Goal: Task Accomplishment & Management: Complete application form

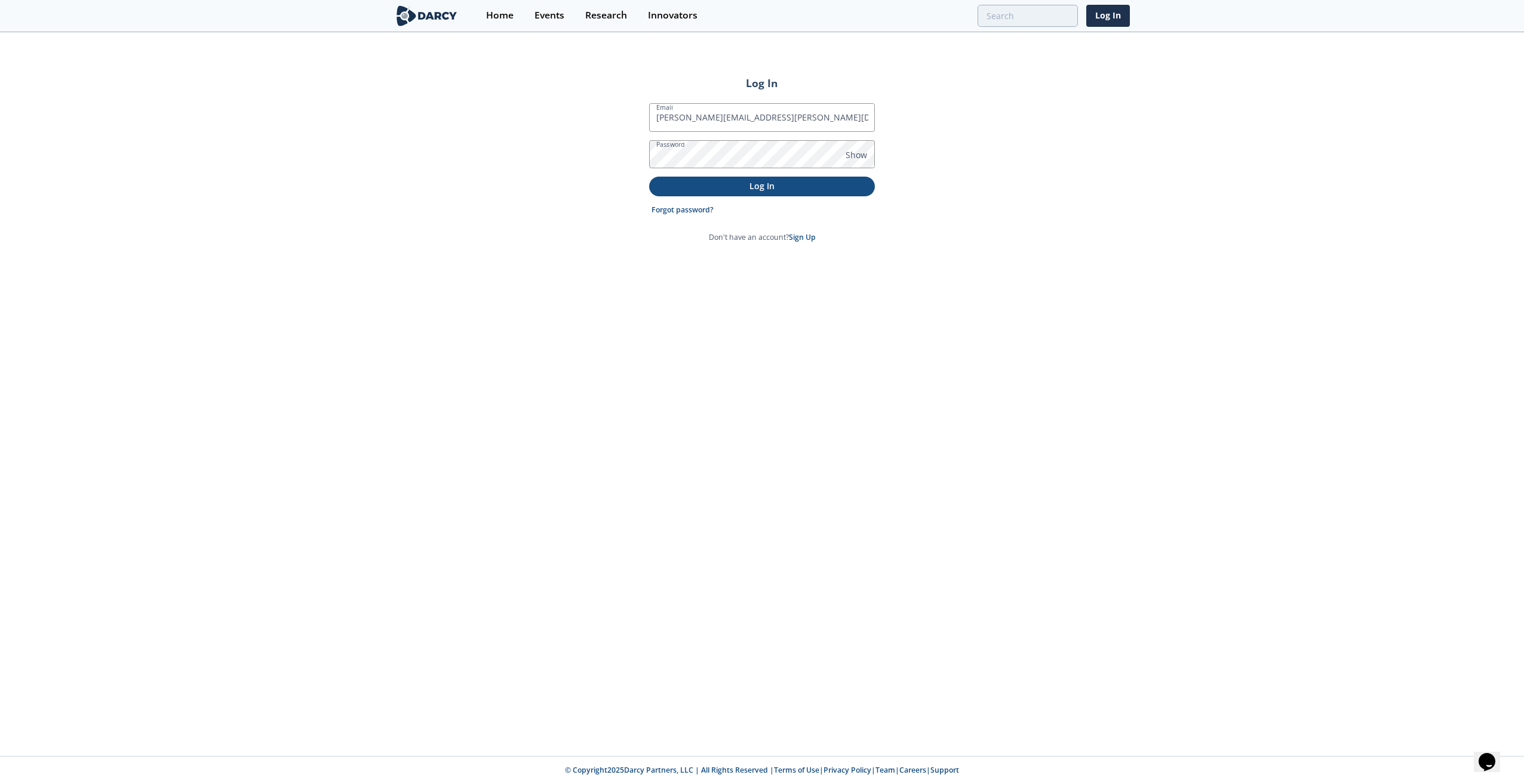
click at [720, 185] on p "Log In" at bounding box center [762, 185] width 209 height 13
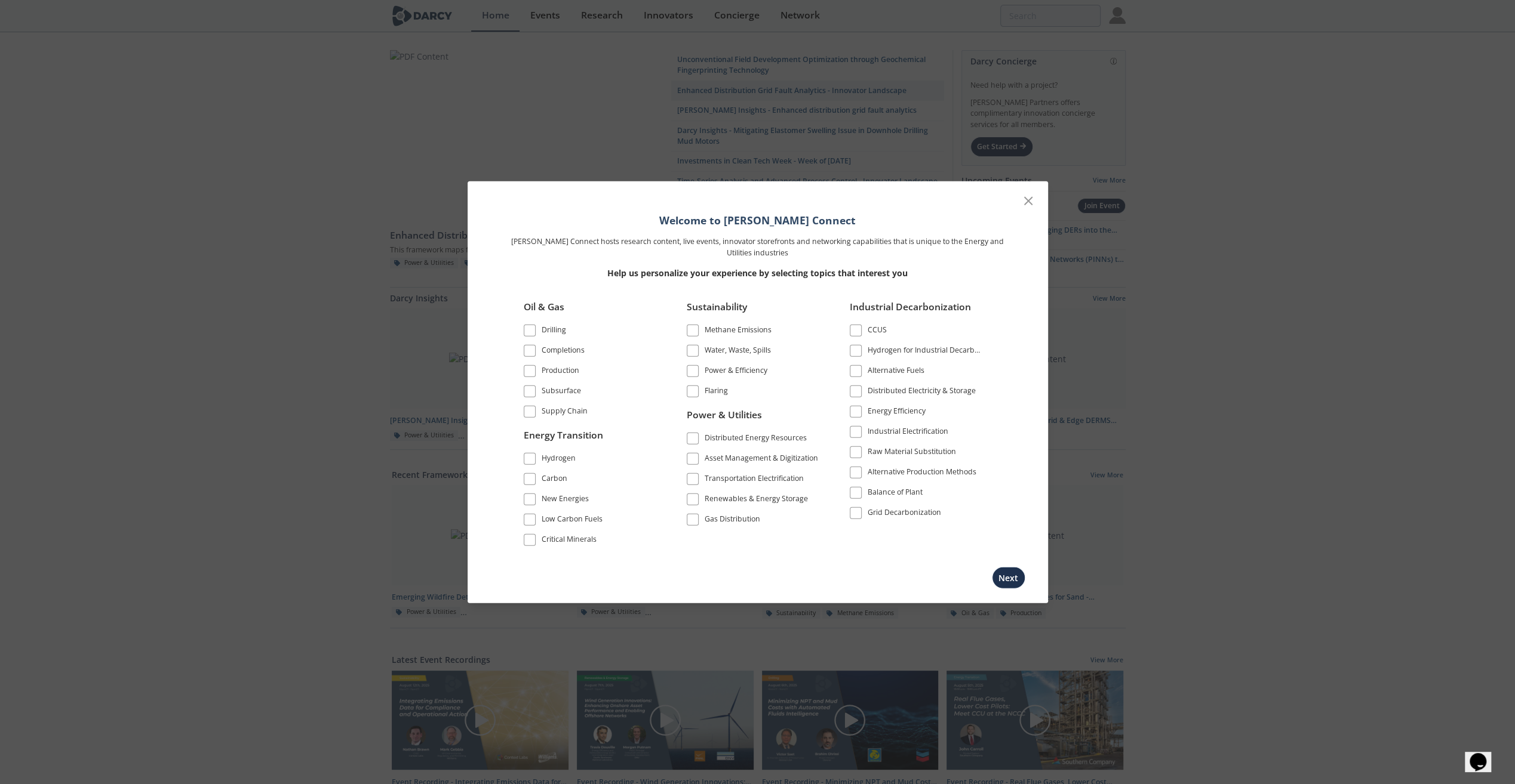
click at [553, 331] on div "Drilling" at bounding box center [553, 332] width 25 height 14
click at [560, 415] on div "Supply Chain" at bounding box center [564, 412] width 46 height 14
click at [548, 462] on div "Hydrogen" at bounding box center [558, 459] width 34 height 14
click at [554, 498] on div "New Energies" at bounding box center [564, 500] width 47 height 14
click at [558, 537] on div "Critical Minerals" at bounding box center [568, 541] width 55 height 14
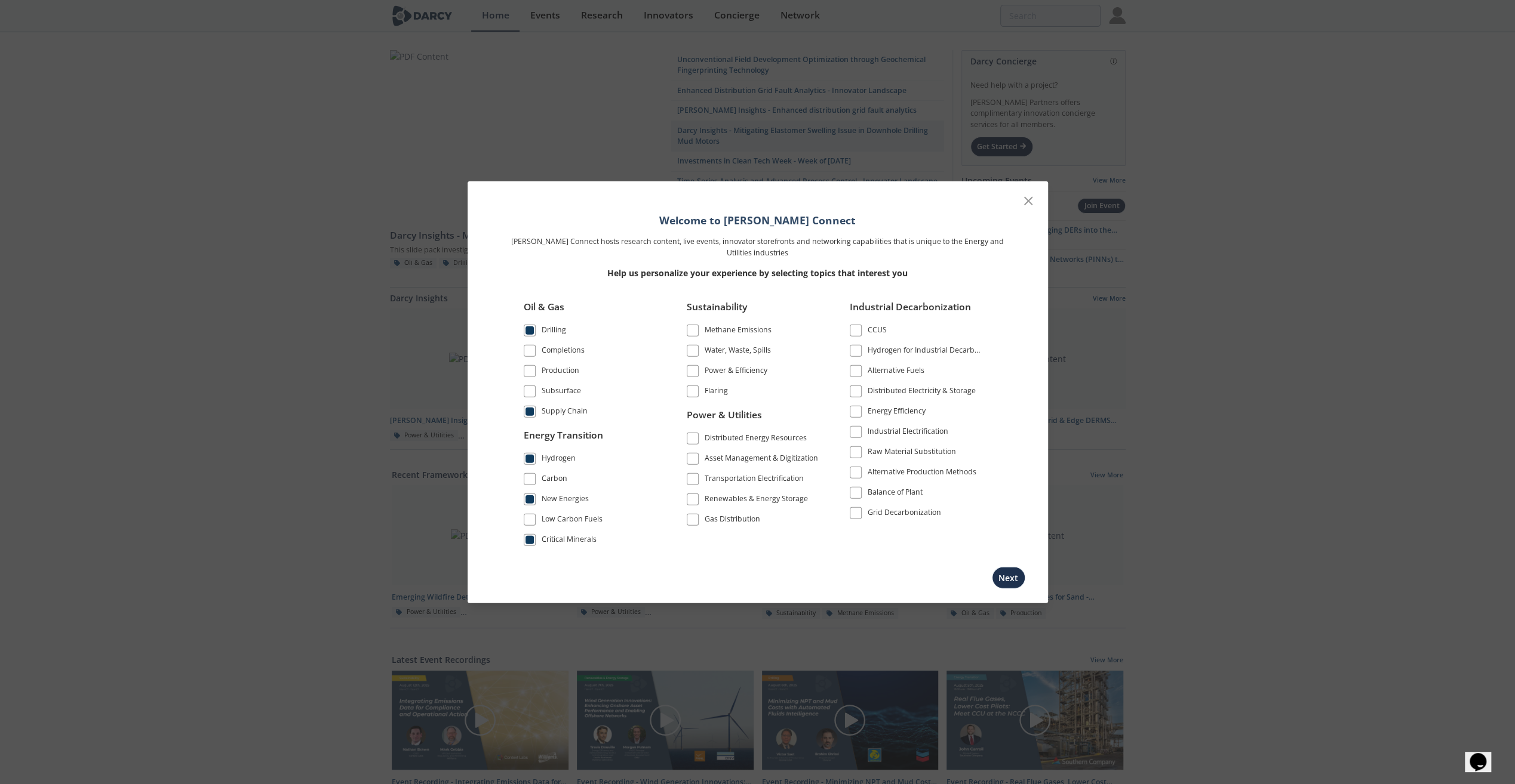
click at [764, 373] on div "Power & Efficiency" at bounding box center [736, 373] width 63 height 14
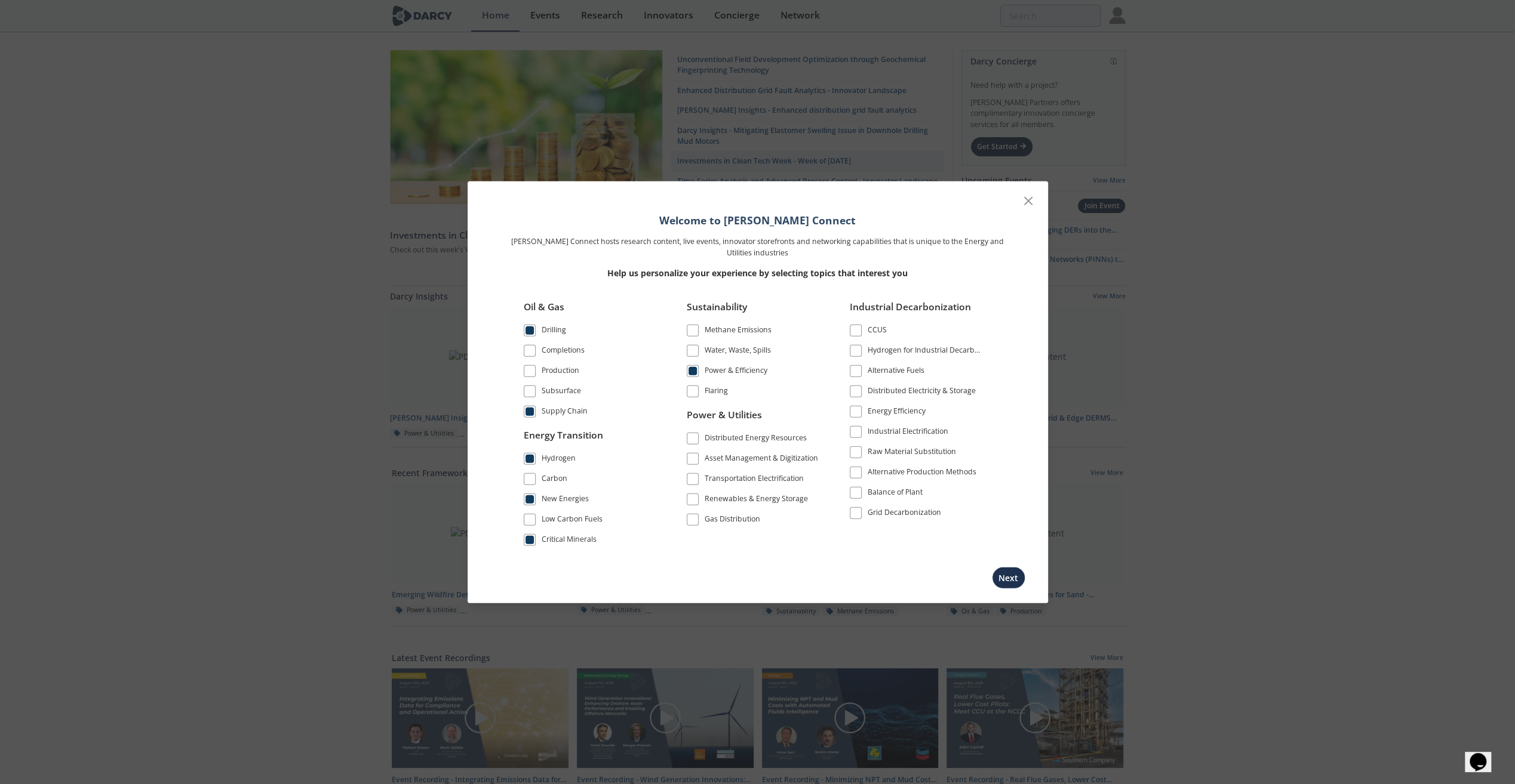
click at [769, 462] on div "Asset Management & Digitization" at bounding box center [761, 459] width 114 height 14
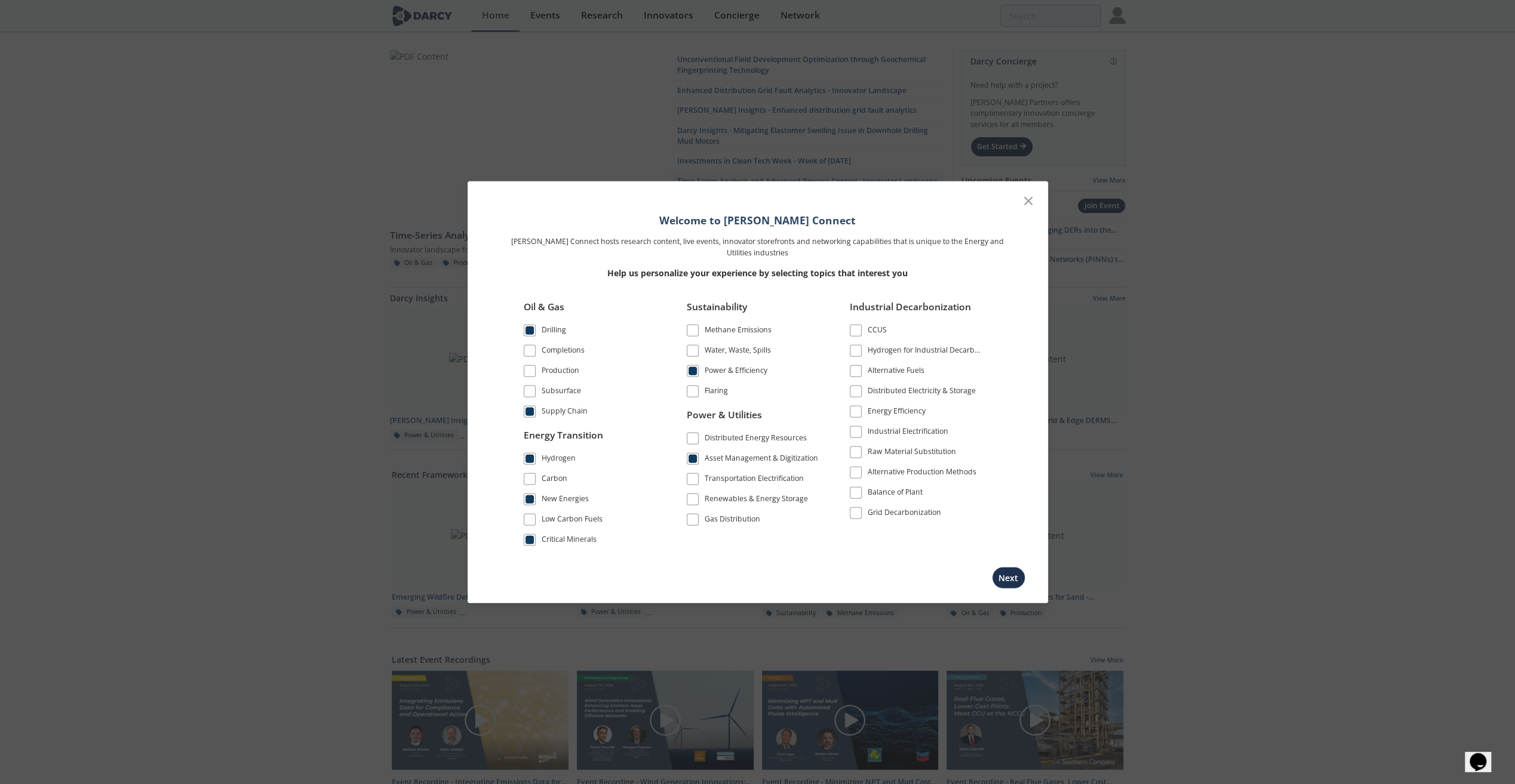
click at [917, 414] on div "Energy Efficiency" at bounding box center [896, 412] width 58 height 14
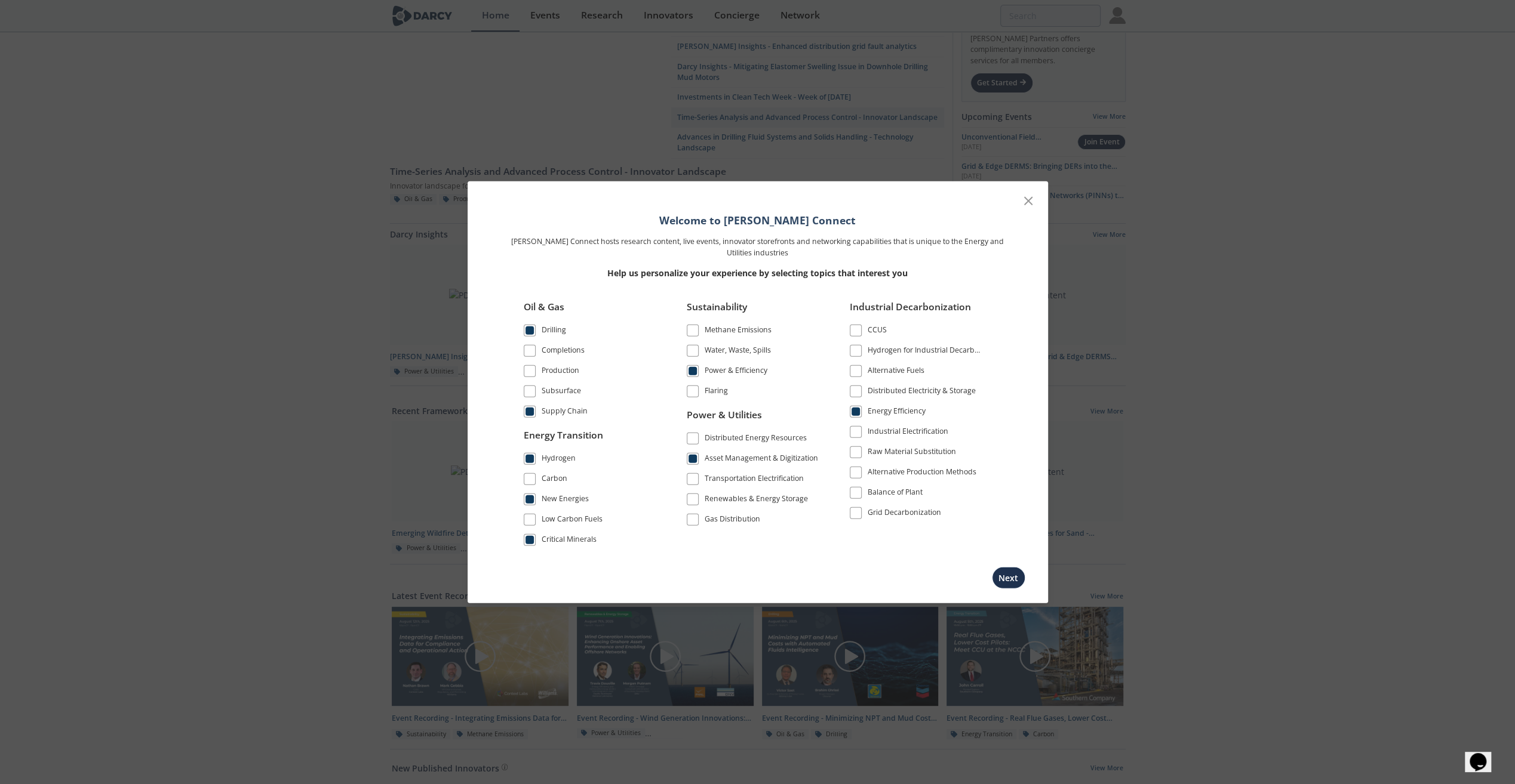
scroll to position [60, 0]
click at [758, 336] on div "Methane Emissions" at bounding box center [738, 332] width 67 height 14
click at [567, 374] on div "Production" at bounding box center [560, 373] width 38 height 14
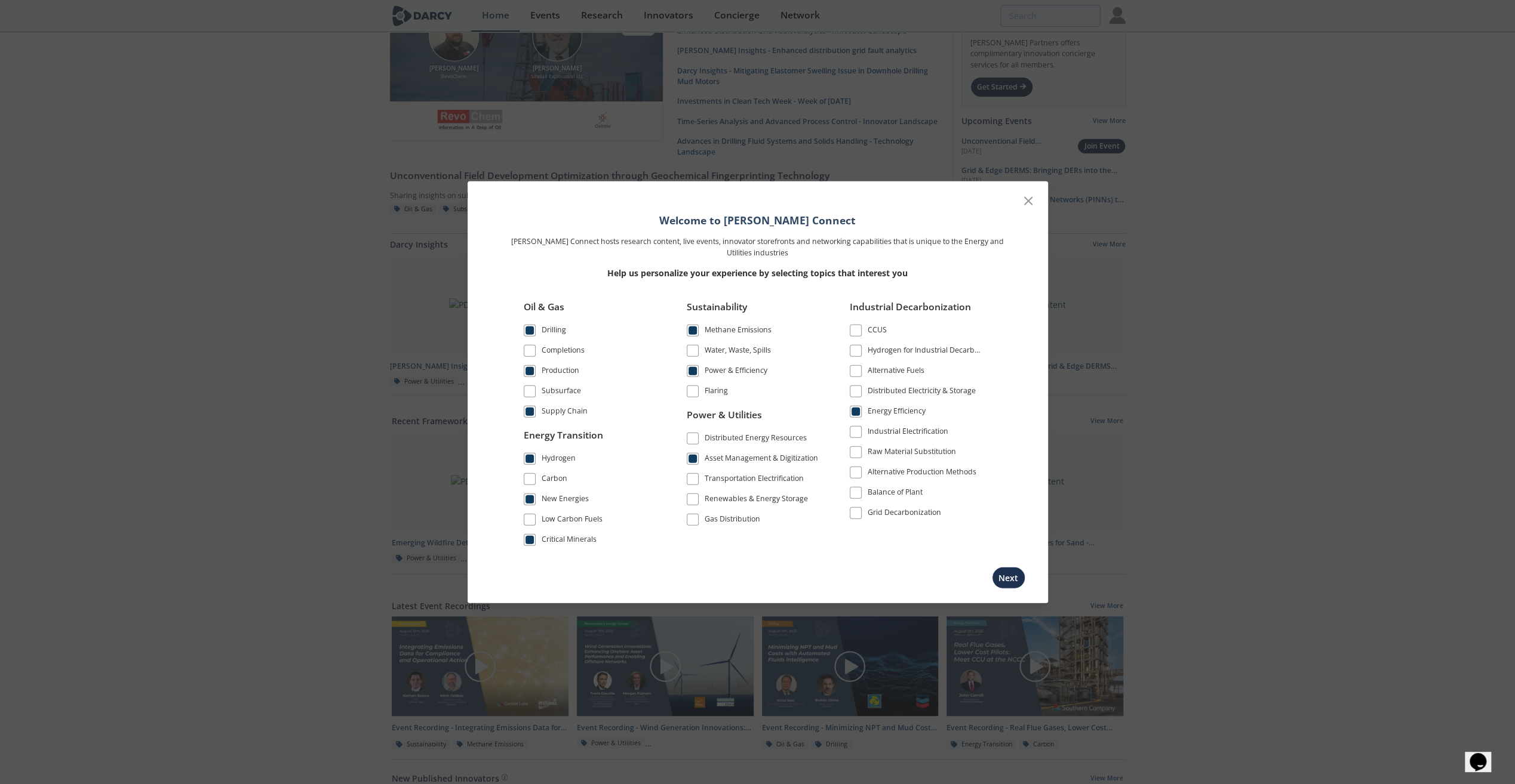
click at [555, 478] on div "Carbon" at bounding box center [554, 479] width 26 height 14
click at [997, 567] on button "Next" at bounding box center [1009, 578] width 34 height 22
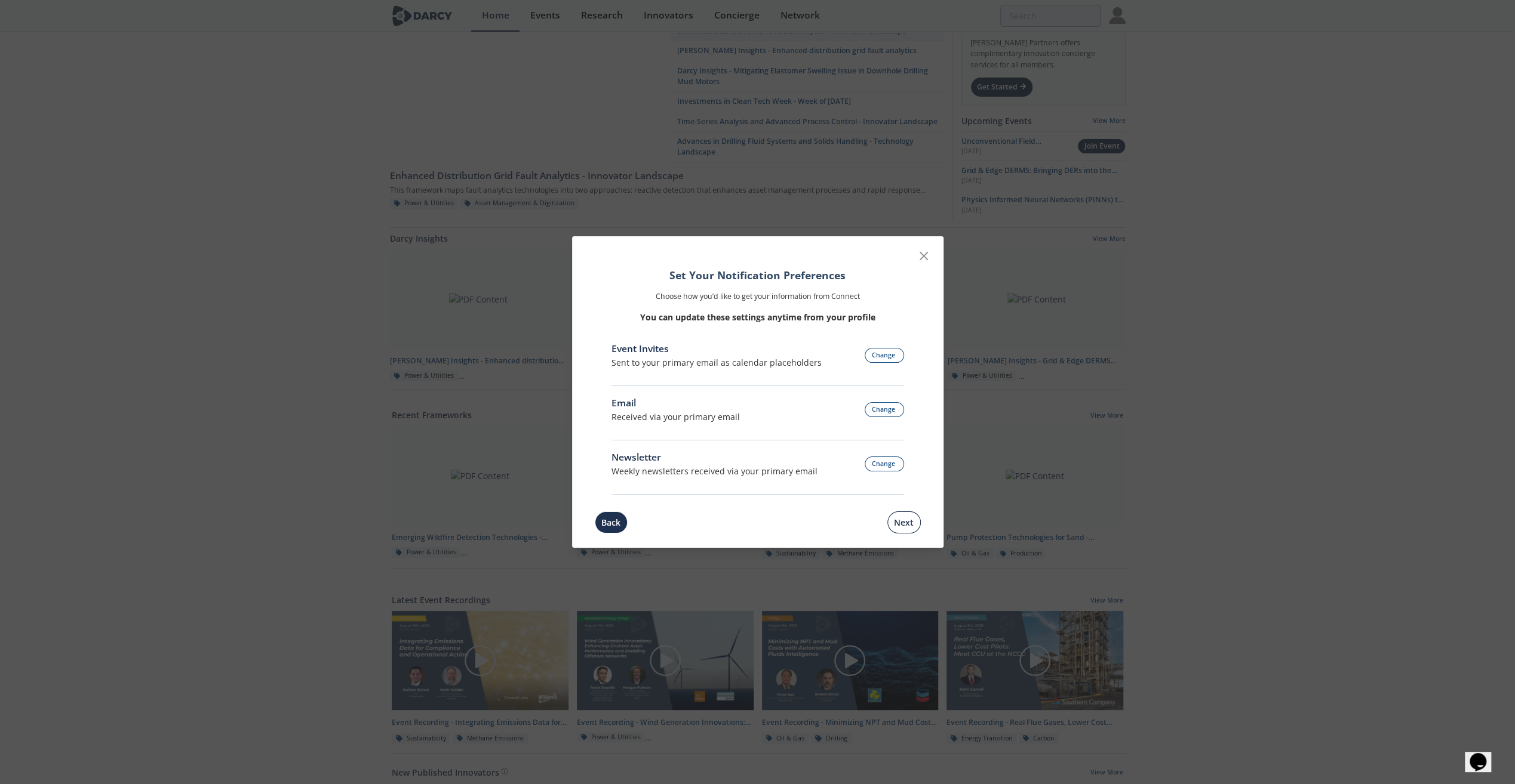
click at [894, 518] on button "Next" at bounding box center [904, 522] width 34 height 22
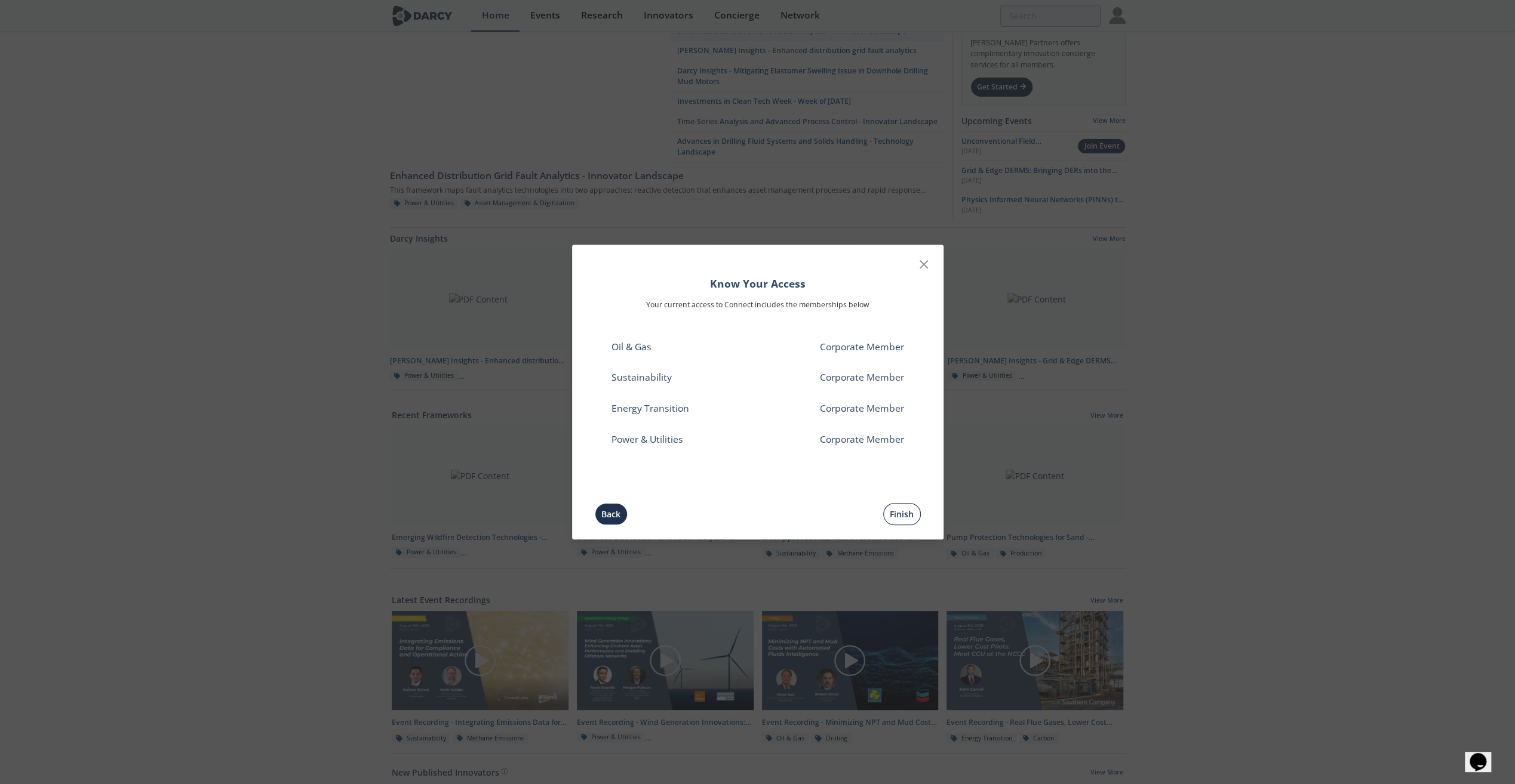
click at [898, 517] on button "Finish" at bounding box center [902, 514] width 38 height 22
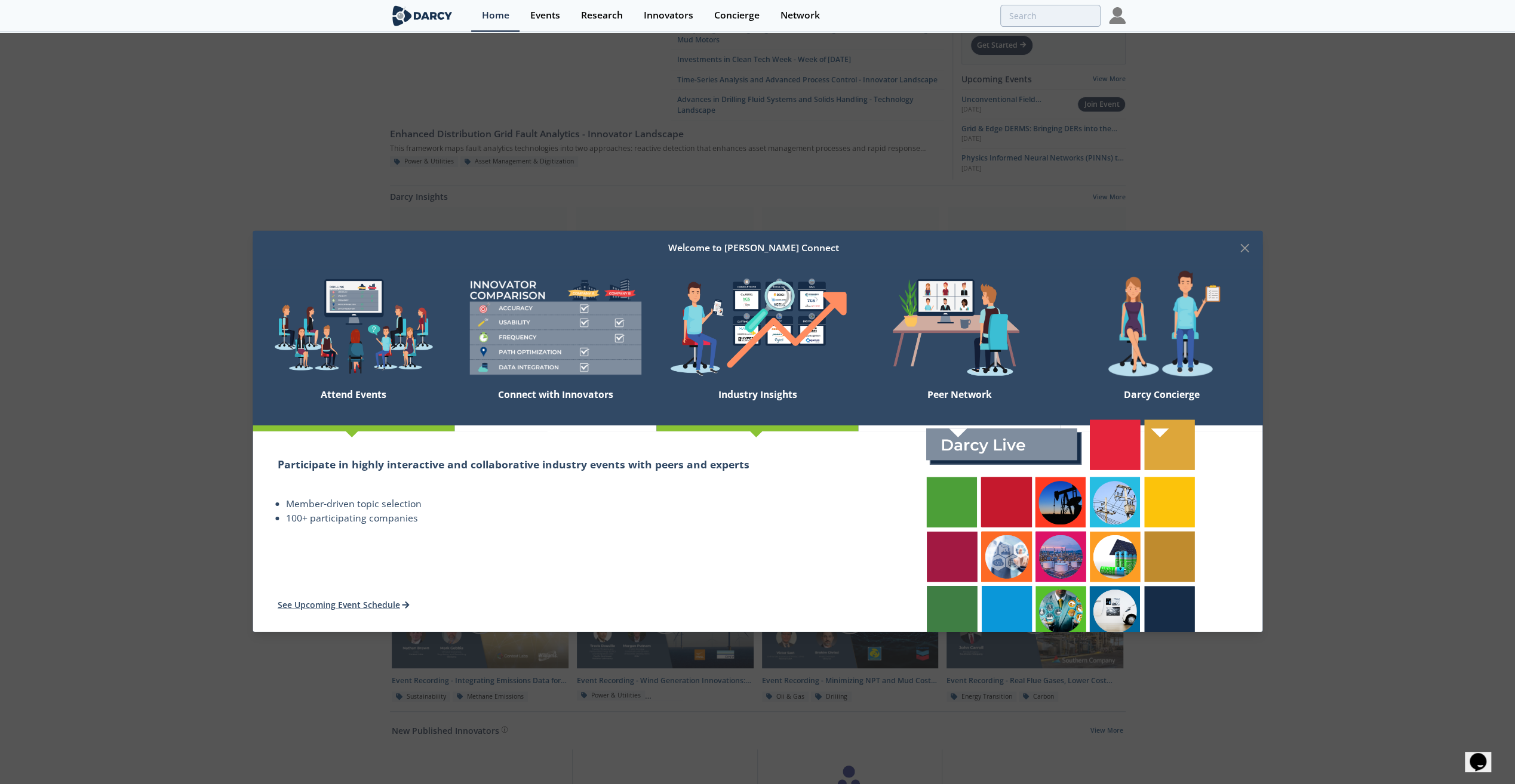
scroll to position [0, 0]
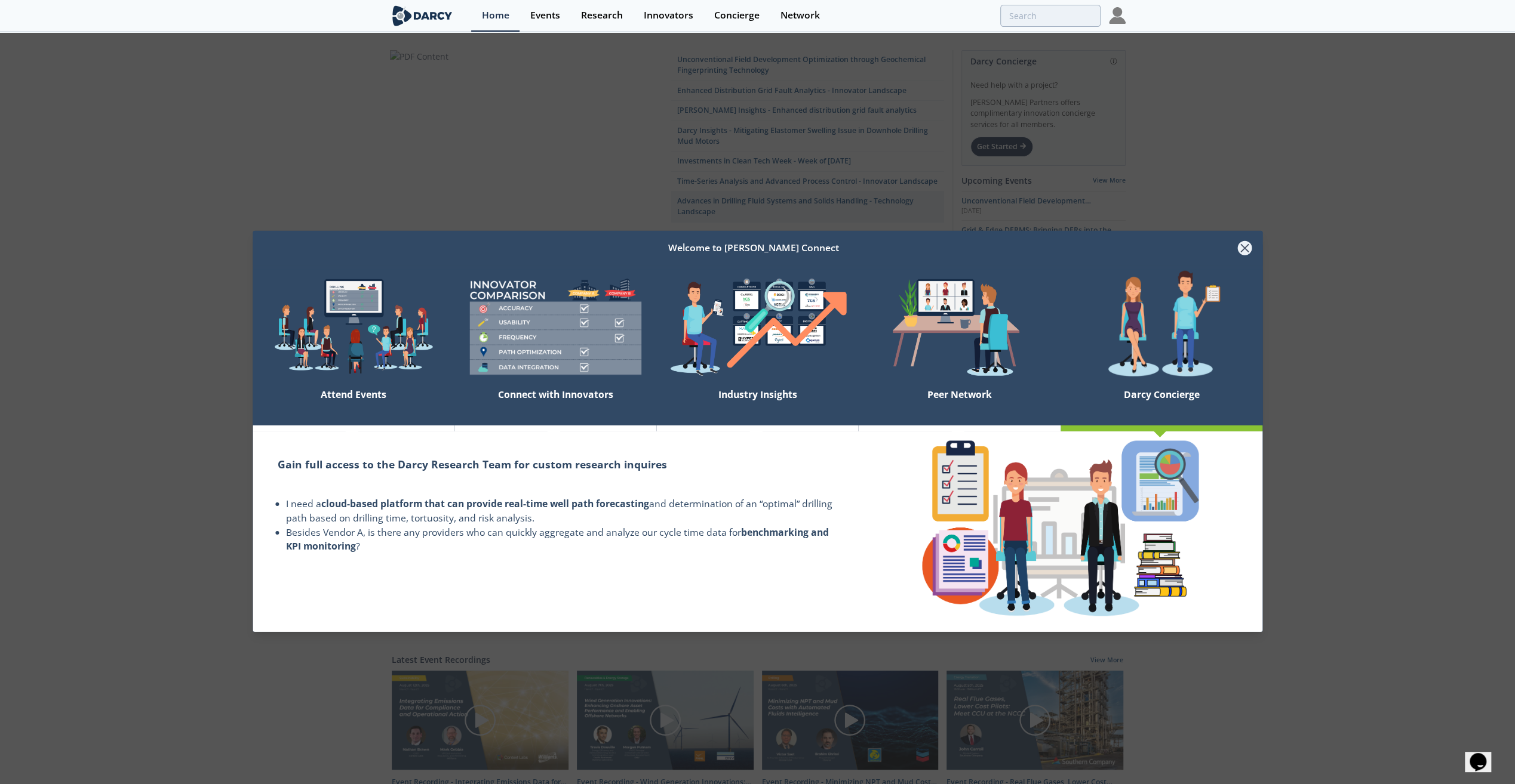
click at [1247, 249] on icon at bounding box center [1244, 248] width 7 height 7
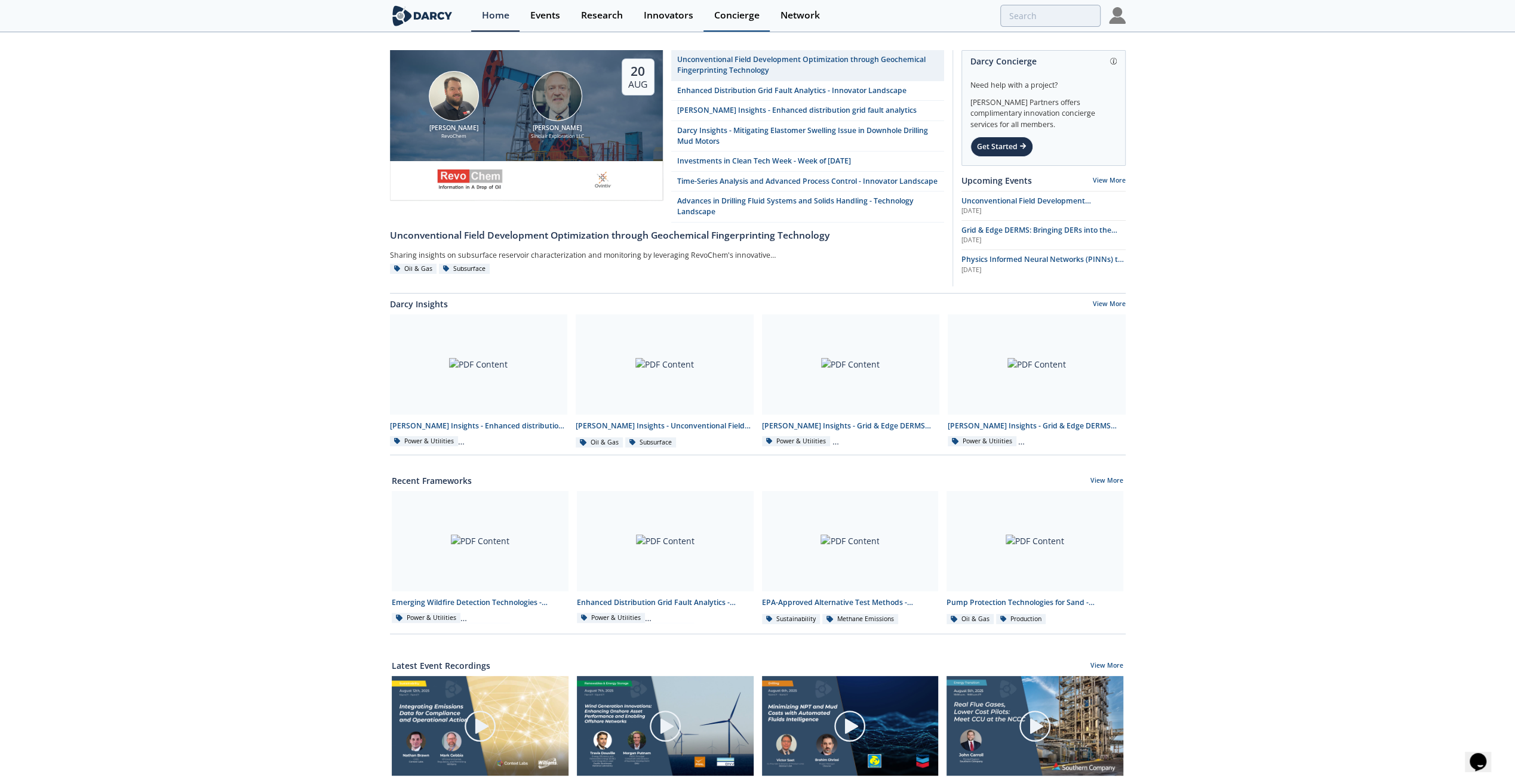
click at [725, 18] on div "Concierge" at bounding box center [738, 16] width 46 height 10
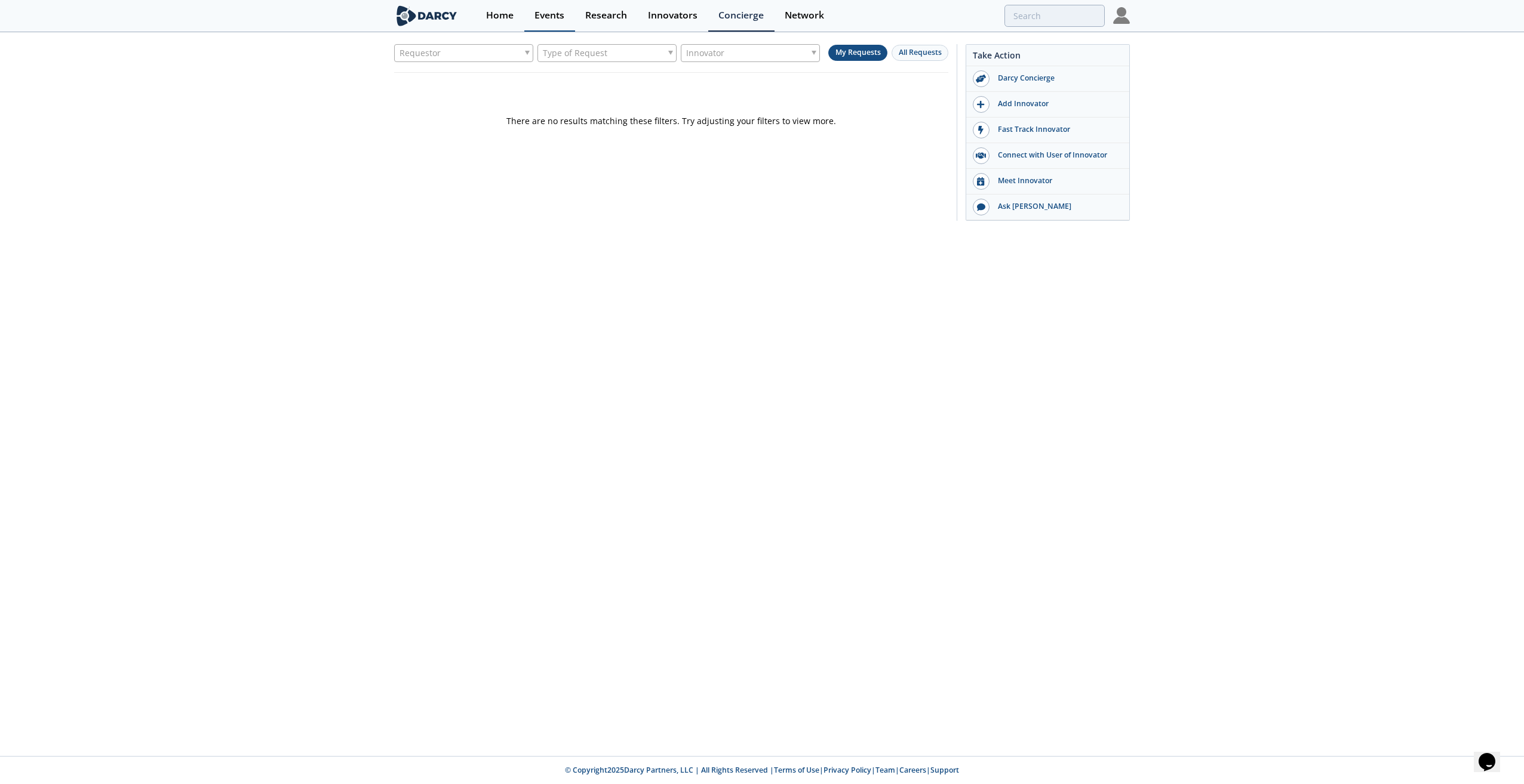
click at [543, 15] on div "Events" at bounding box center [549, 16] width 30 height 10
